Goal: Task Accomplishment & Management: Use online tool/utility

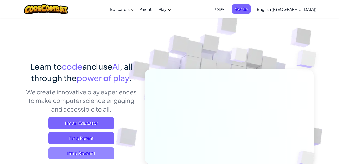
click at [92, 156] on span "I'm a Student" at bounding box center [81, 153] width 66 height 12
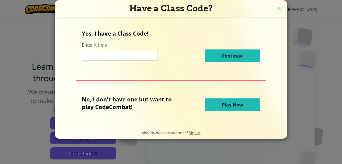
click at [216, 108] on button "Play Now" at bounding box center [232, 104] width 55 height 13
click at [216, 102] on button "Play Now" at bounding box center [232, 104] width 55 height 13
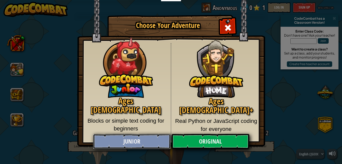
click at [150, 139] on link "Junior" at bounding box center [132, 141] width 78 height 15
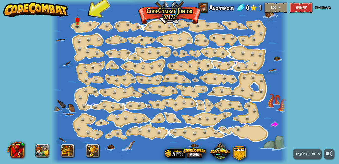
click at [98, 95] on div at bounding box center [169, 82] width 236 height 164
click at [79, 24] on img at bounding box center [78, 17] width 6 height 13
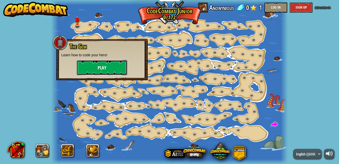
click at [94, 64] on button "Play" at bounding box center [102, 67] width 50 height 15
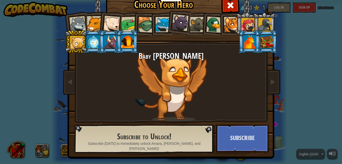
click at [94, 14] on li at bounding box center [93, 23] width 23 height 23
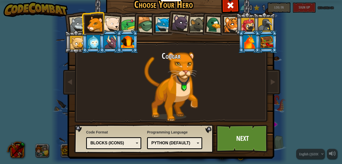
click at [79, 21] on div at bounding box center [77, 24] width 17 height 17
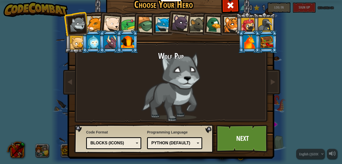
click at [177, 141] on div "Python (Default)" at bounding box center [174, 143] width 44 height 6
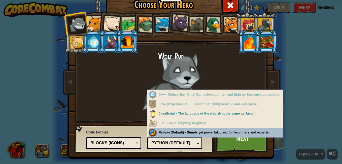
scroll to position [2, 0]
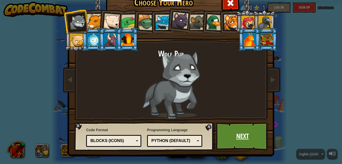
click at [218, 142] on link "Next" at bounding box center [242, 136] width 53 height 28
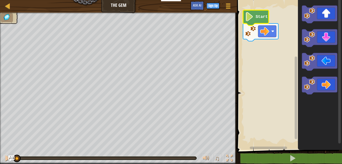
click at [263, 19] on text "Start" at bounding box center [262, 17] width 12 height 5
click at [255, 17] on icon "Blockly Workspace" at bounding box center [256, 17] width 26 height 15
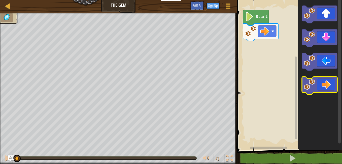
click at [319, 84] on icon "Blockly Workspace" at bounding box center [319, 86] width 35 height 18
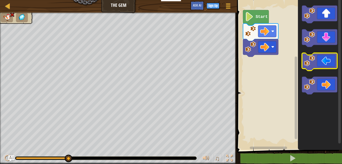
click at [318, 64] on icon "Blockly Workspace" at bounding box center [319, 62] width 35 height 18
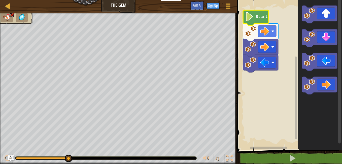
click at [256, 22] on icon "Blockly Workspace" at bounding box center [256, 17] width 26 height 15
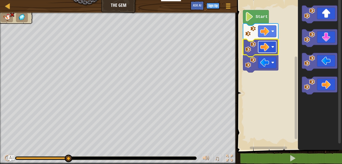
click at [272, 43] on rect "Blockly Workspace" at bounding box center [267, 47] width 18 height 12
click at [255, 47] on image "Blockly Workspace" at bounding box center [250, 46] width 11 height 11
click at [274, 46] on image "Blockly Workspace" at bounding box center [273, 46] width 3 height 3
click at [273, 49] on rect "Blockly Workspace" at bounding box center [267, 47] width 18 height 12
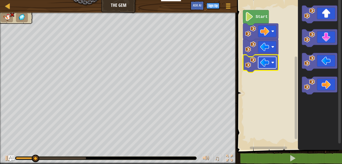
click at [268, 59] on image "Blockly Workspace" at bounding box center [264, 62] width 9 height 9
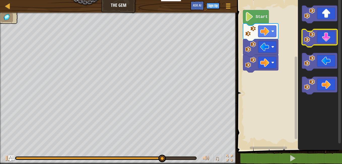
click at [332, 39] on icon "Blockly Workspace" at bounding box center [319, 38] width 35 height 18
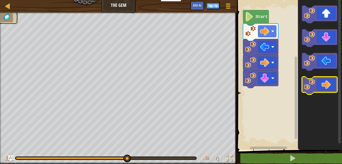
click at [321, 87] on icon "Blockly Workspace" at bounding box center [319, 86] width 35 height 18
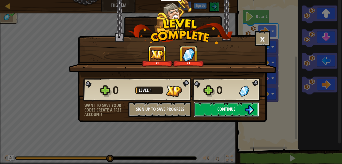
click at [235, 115] on button "Continue" at bounding box center [226, 109] width 65 height 15
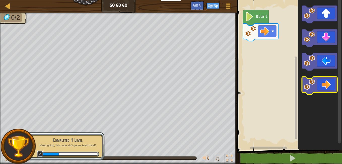
click at [330, 82] on icon "Blockly Workspace" at bounding box center [319, 86] width 35 height 18
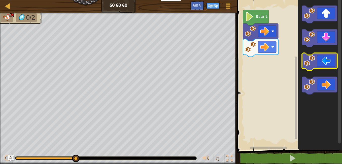
click at [325, 65] on icon "Blockly Workspace" at bounding box center [319, 62] width 35 height 18
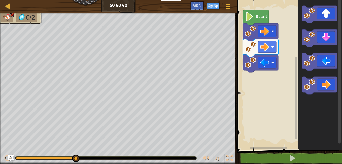
click at [264, 17] on text "Start" at bounding box center [262, 17] width 12 height 5
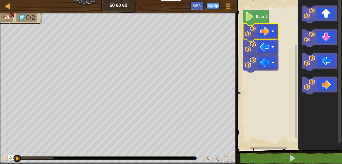
click at [276, 29] on rect "Blockly Workspace" at bounding box center [267, 31] width 18 height 12
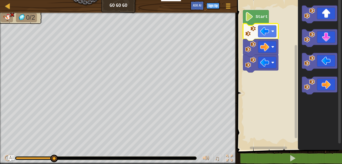
click at [256, 20] on icon "Blockly Workspace" at bounding box center [256, 17] width 26 height 15
click at [272, 33] on rect "Blockly Workspace" at bounding box center [267, 31] width 18 height 12
click at [275, 35] on rect "Blockly Workspace" at bounding box center [267, 31] width 18 height 12
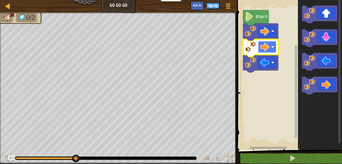
click at [274, 49] on rect "Blockly Workspace" at bounding box center [267, 47] width 18 height 12
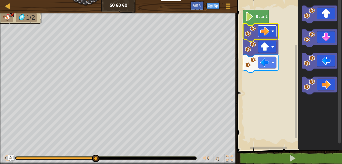
click at [260, 30] on rect "Blockly Workspace" at bounding box center [267, 31] width 18 height 12
click at [273, 31] on image "Blockly Workspace" at bounding box center [273, 31] width 3 height 3
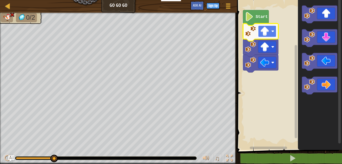
click at [274, 30] on image "Blockly Workspace" at bounding box center [273, 31] width 3 height 3
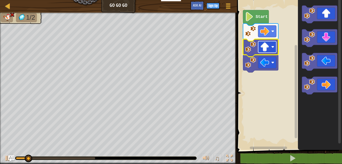
click at [271, 51] on rect "Blockly Workspace" at bounding box center [267, 47] width 18 height 12
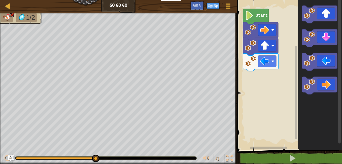
click at [294, 64] on rect "Blockly Workspace" at bounding box center [289, 73] width 107 height 152
click at [272, 62] on image "Blockly Workspace" at bounding box center [273, 61] width 3 height 3
click at [274, 67] on icon "Blockly Workspace" at bounding box center [260, 62] width 35 height 18
click at [271, 61] on rect "Blockly Workspace" at bounding box center [267, 61] width 18 height 12
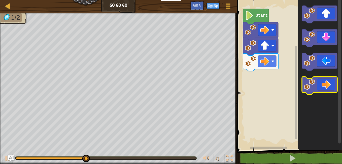
click at [323, 83] on icon "Blockly Workspace" at bounding box center [319, 86] width 35 height 18
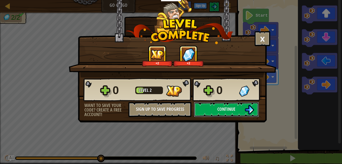
click at [243, 104] on button "Continue" at bounding box center [226, 109] width 65 height 15
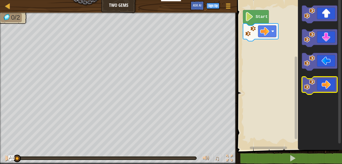
click at [314, 83] on image "Blockly Workspace" at bounding box center [309, 84] width 11 height 11
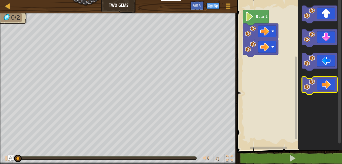
click at [314, 83] on image "Blockly Workspace" at bounding box center [309, 84] width 11 height 11
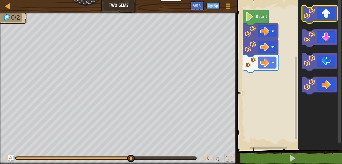
click at [323, 13] on icon "Blockly Workspace" at bounding box center [319, 15] width 35 height 18
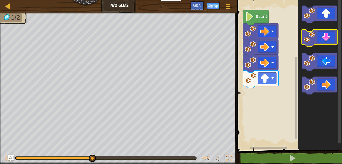
click at [319, 41] on icon "Blockly Workspace" at bounding box center [319, 38] width 35 height 18
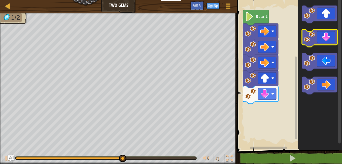
click at [319, 41] on icon "Blockly Workspace" at bounding box center [319, 38] width 35 height 18
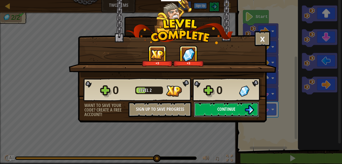
click at [235, 104] on button "Continue" at bounding box center [226, 109] width 65 height 15
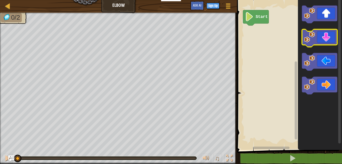
click at [334, 42] on icon "Blockly Workspace" at bounding box center [319, 38] width 35 height 18
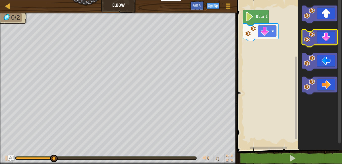
click at [334, 42] on icon "Blockly Workspace" at bounding box center [319, 38] width 35 height 18
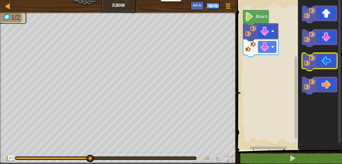
click at [328, 58] on icon "Blockly Workspace" at bounding box center [319, 62] width 35 height 18
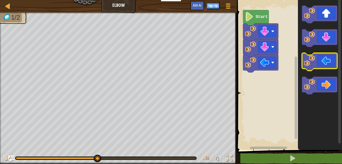
click at [328, 58] on icon "Blockly Workspace" at bounding box center [319, 62] width 35 height 18
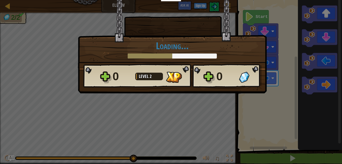
click at [280, 78] on div "× How fun was this level? Loading... Reticulating Splines... Loading... 0 Level…" at bounding box center [171, 82] width 342 height 164
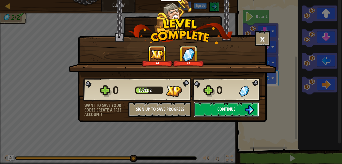
click at [243, 108] on button "Continue" at bounding box center [226, 109] width 65 height 15
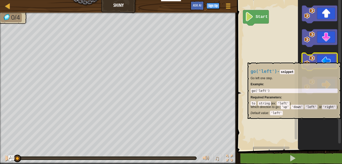
click at [316, 60] on icon "Blockly Workspace" at bounding box center [319, 62] width 35 height 18
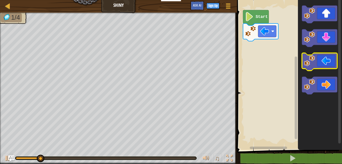
click at [316, 60] on icon "Blockly Workspace" at bounding box center [319, 62] width 35 height 18
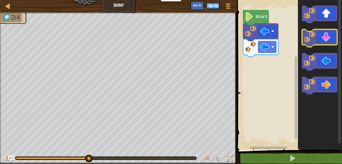
click at [327, 37] on icon "Blockly Workspace" at bounding box center [319, 38] width 35 height 18
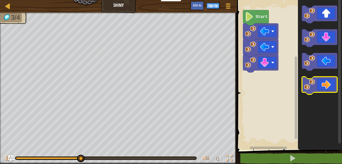
click at [326, 86] on icon "Blockly Workspace" at bounding box center [319, 86] width 35 height 18
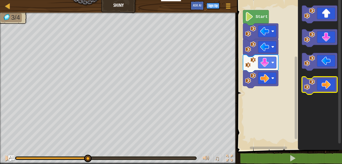
click at [326, 86] on icon "Blockly Workspace" at bounding box center [319, 86] width 35 height 18
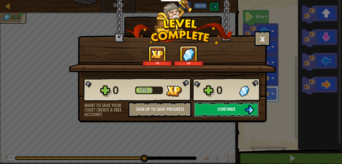
click at [220, 106] on span "Continue" at bounding box center [227, 109] width 18 height 6
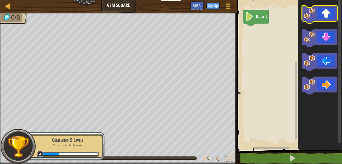
click at [319, 17] on icon "Blockly Workspace" at bounding box center [319, 15] width 35 height 18
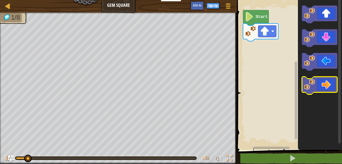
click at [328, 86] on icon "Blockly Workspace" at bounding box center [319, 86] width 35 height 18
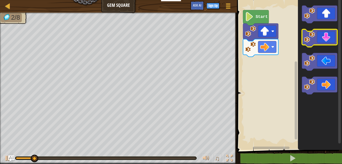
click at [325, 38] on icon "Blockly Workspace" at bounding box center [319, 38] width 35 height 18
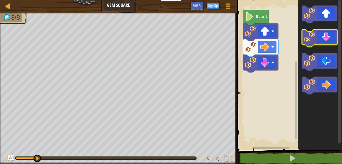
click at [325, 38] on icon "Blockly Workspace" at bounding box center [319, 38] width 35 height 18
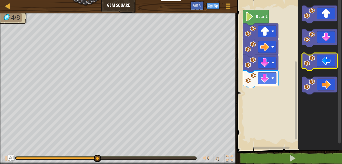
click at [325, 58] on icon "Blockly Workspace" at bounding box center [319, 62] width 35 height 18
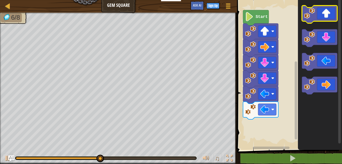
click at [327, 16] on icon "Blockly Workspace" at bounding box center [319, 15] width 35 height 18
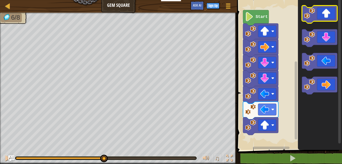
click at [327, 16] on icon "Blockly Workspace" at bounding box center [319, 15] width 35 height 18
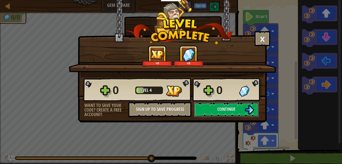
click at [208, 108] on button "Continue" at bounding box center [226, 109] width 65 height 15
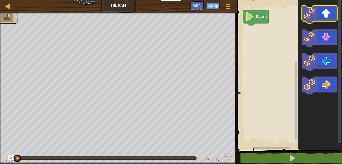
click at [325, 16] on icon "Blockly Workspace" at bounding box center [319, 15] width 35 height 18
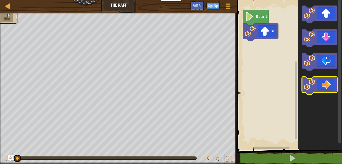
click at [328, 84] on icon "Blockly Workspace" at bounding box center [319, 86] width 35 height 18
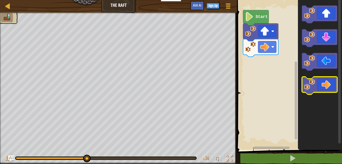
click at [328, 84] on icon "Blockly Workspace" at bounding box center [319, 86] width 35 height 18
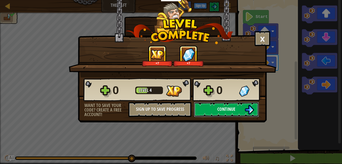
click at [253, 112] on img at bounding box center [250, 110] width 10 height 10
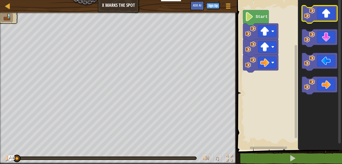
click at [316, 14] on icon "Blockly Workspace" at bounding box center [319, 15] width 35 height 18
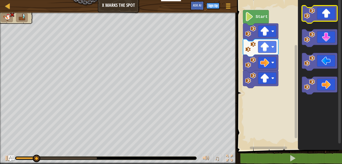
click at [316, 14] on icon "Blockly Workspace" at bounding box center [319, 15] width 35 height 18
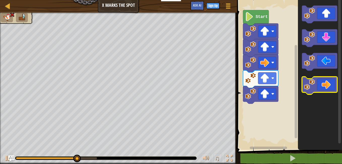
click at [325, 88] on icon "Blockly Workspace" at bounding box center [319, 86] width 35 height 18
